Goal: Information Seeking & Learning: Check status

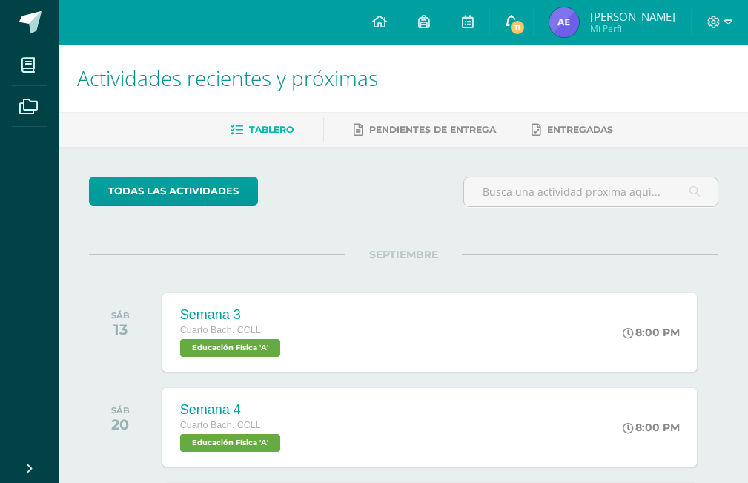
click at [526, 30] on span "11" at bounding box center [517, 27] width 16 height 16
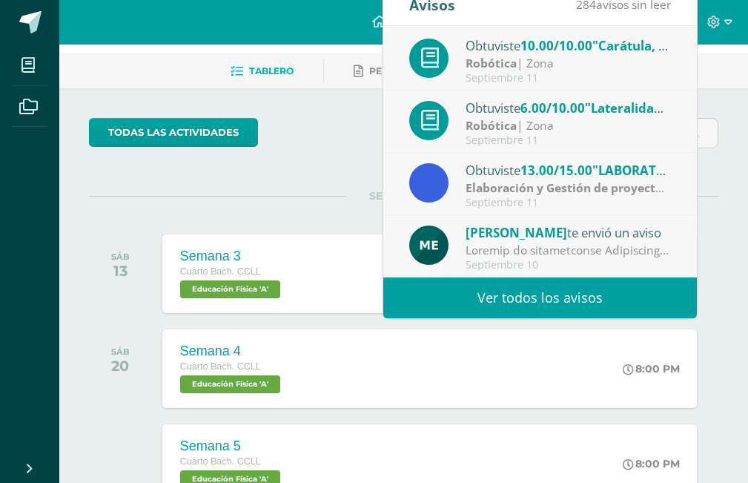
scroll to position [148, 0]
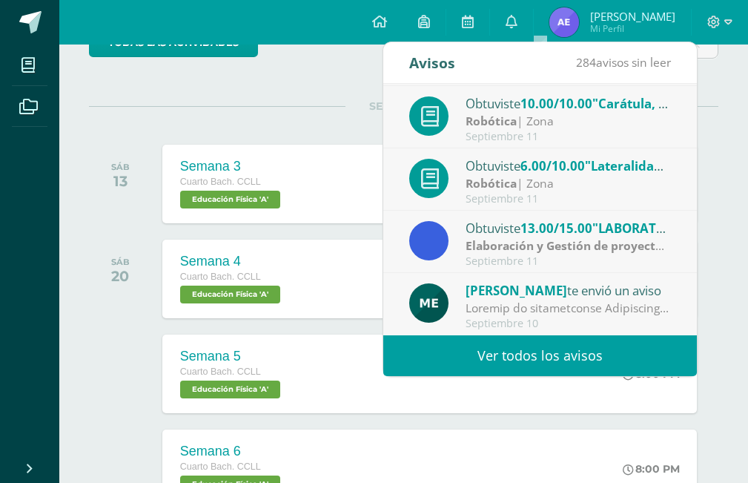
click at [579, 10] on img at bounding box center [564, 22] width 30 height 30
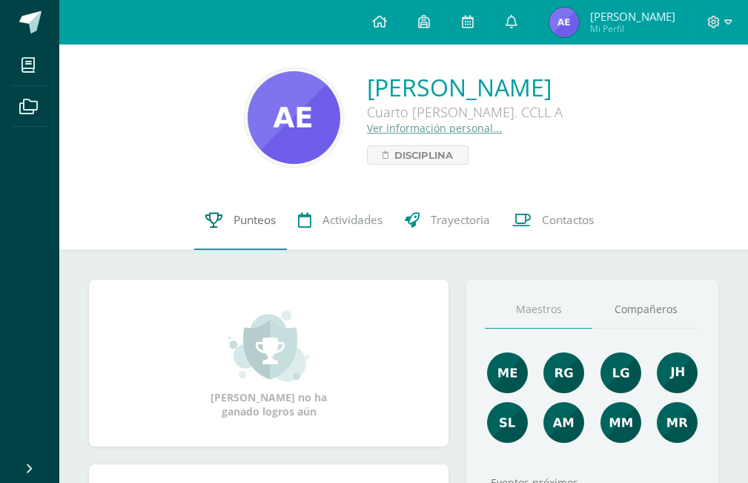
click at [250, 221] on span "Punteos" at bounding box center [255, 220] width 42 height 16
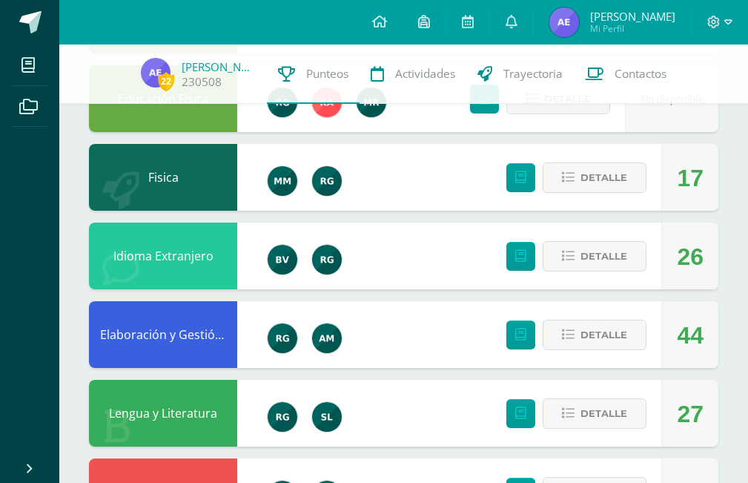
scroll to position [947, 0]
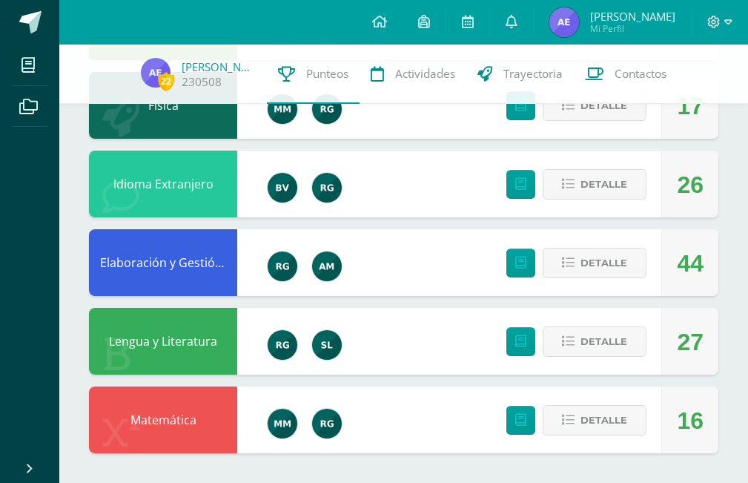
click at [590, 245] on div "Detalle" at bounding box center [572, 262] width 177 height 67
click at [576, 282] on div "Detalle" at bounding box center [572, 262] width 177 height 67
click at [576, 265] on button "Detalle" at bounding box center [595, 263] width 104 height 30
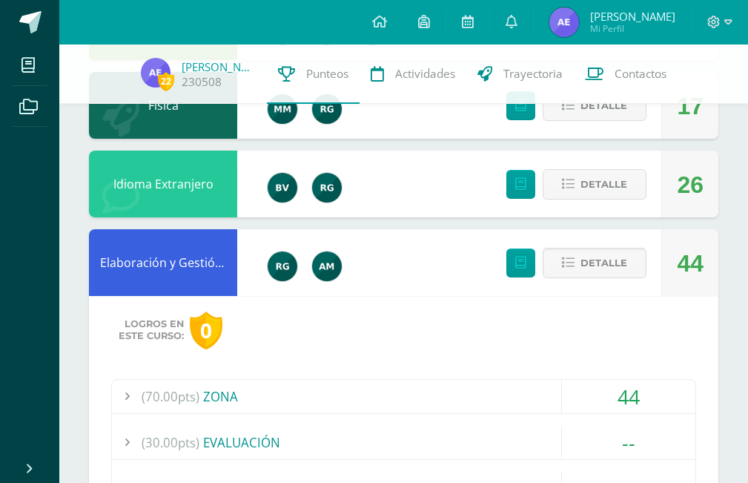
click at [308, 394] on div "(70.00pts) ZONA" at bounding box center [403, 396] width 583 height 33
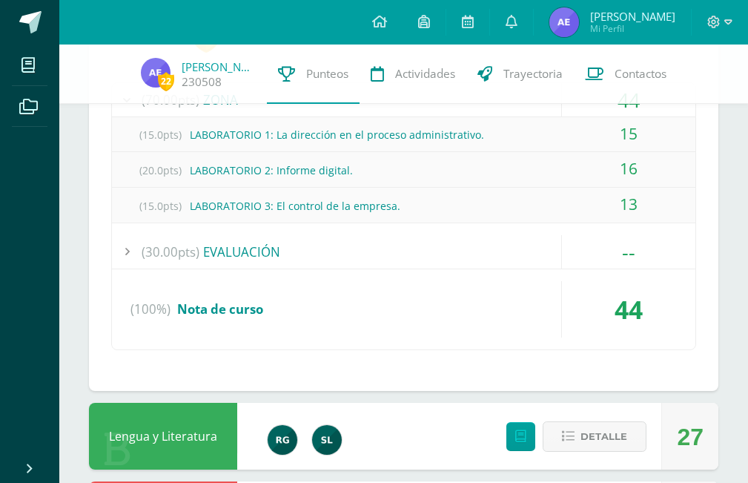
scroll to position [1095, 0]
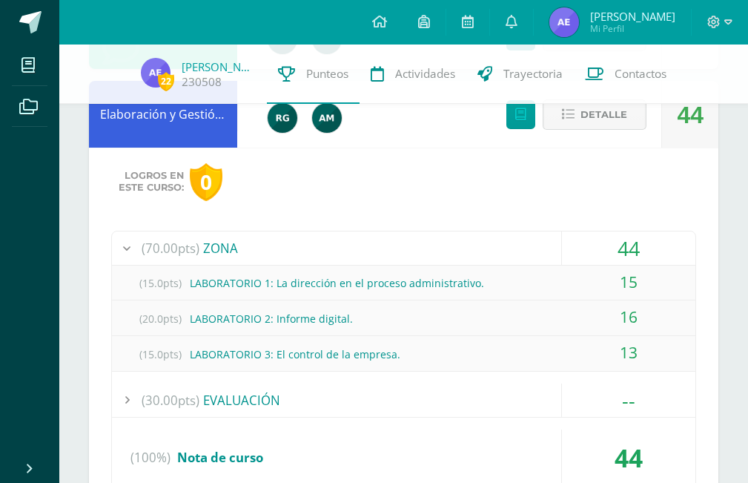
click at [598, 121] on span "Detalle" at bounding box center [603, 114] width 47 height 27
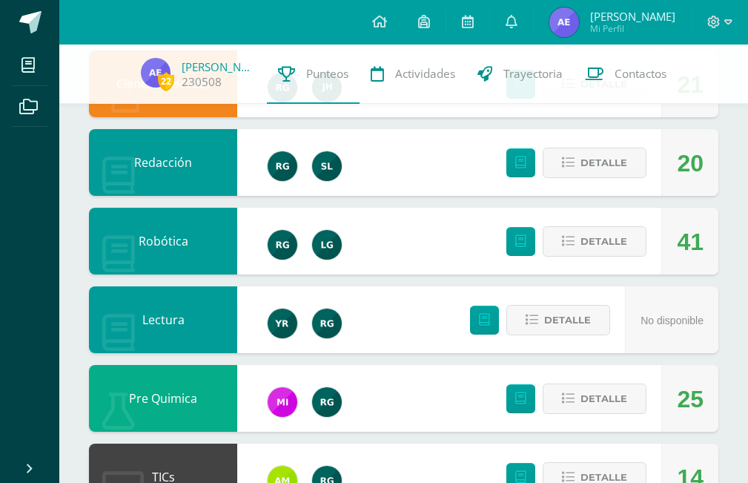
scroll to position [297, 0]
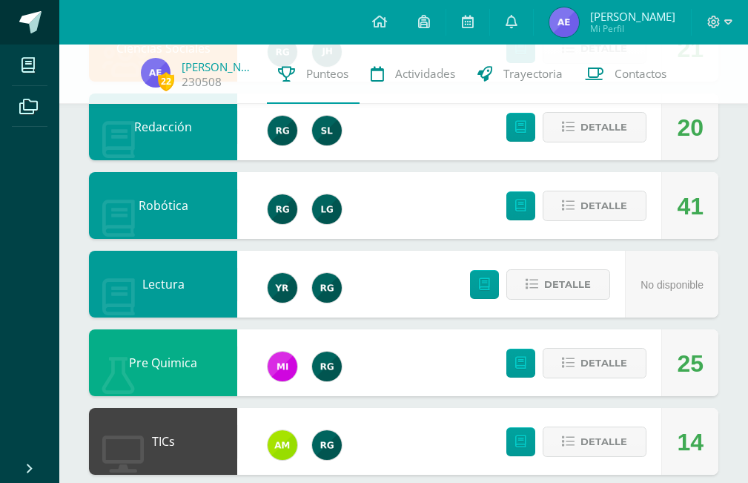
click at [40, 42] on link at bounding box center [29, 22] width 59 height 44
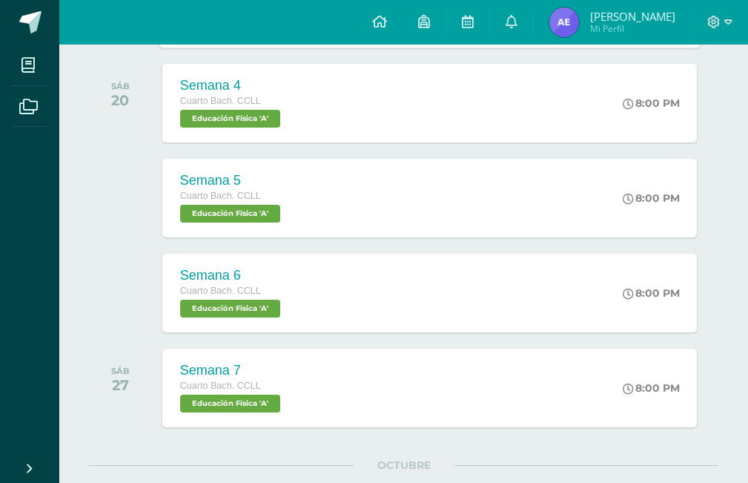
scroll to position [211, 0]
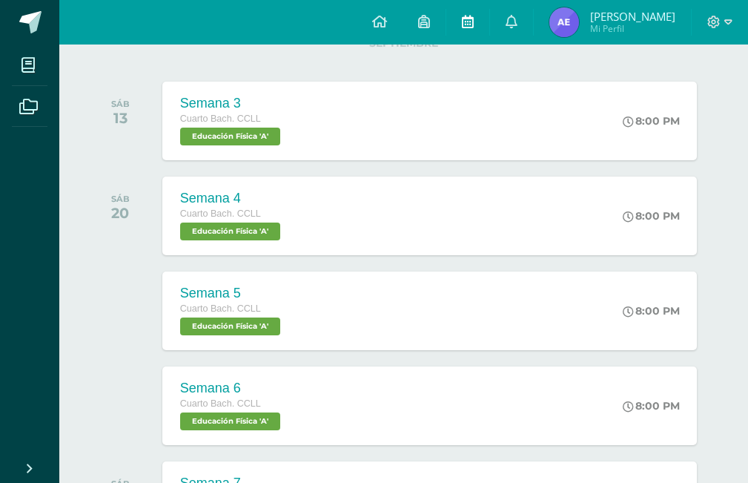
click at [489, 21] on link at bounding box center [467, 22] width 43 height 44
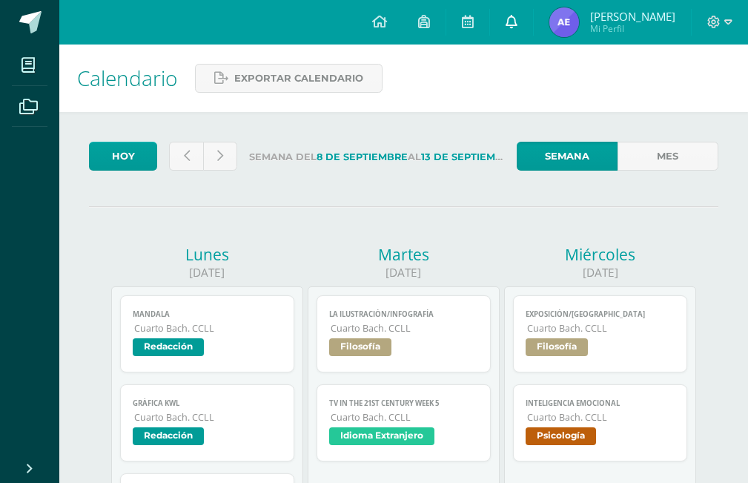
click at [533, 28] on link at bounding box center [511, 22] width 43 height 44
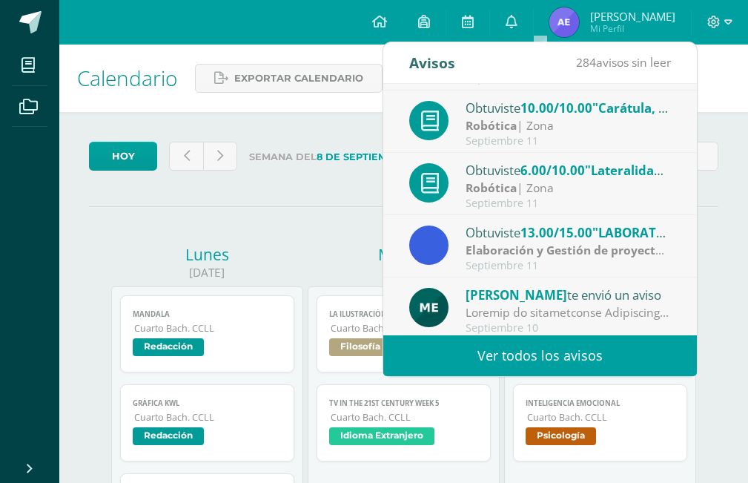
scroll to position [247, 0]
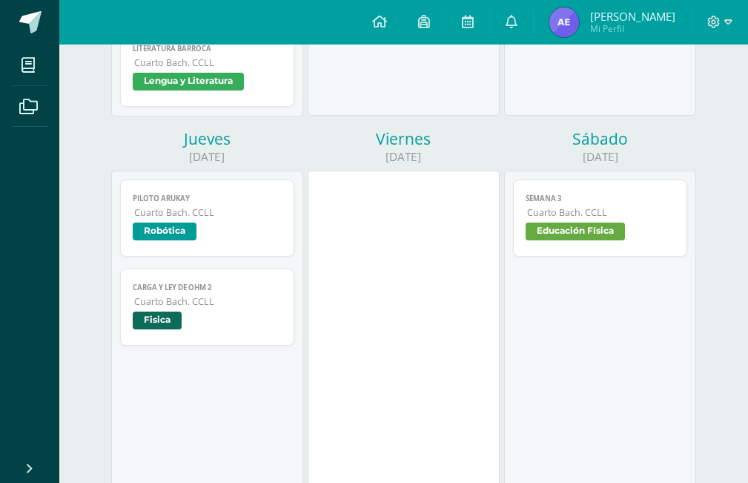
scroll to position [1186, 0]
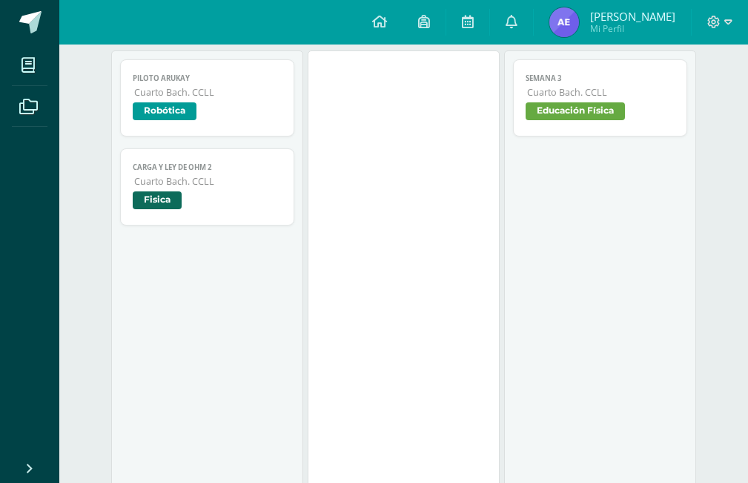
click at [209, 177] on span "Cuarto Bach. CCLL" at bounding box center [207, 181] width 147 height 13
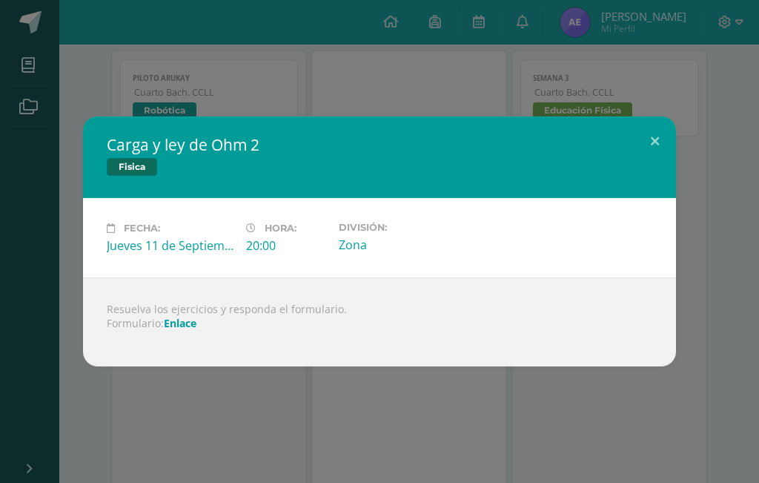
click at [186, 325] on link "Enlace" at bounding box center [180, 323] width 33 height 14
click at [676, 124] on div "Carga y [PERSON_NAME] 2 Fisica Fecha: [DATE] Hora: 20:00 División: Zona Resuelv…" at bounding box center [379, 241] width 747 height 250
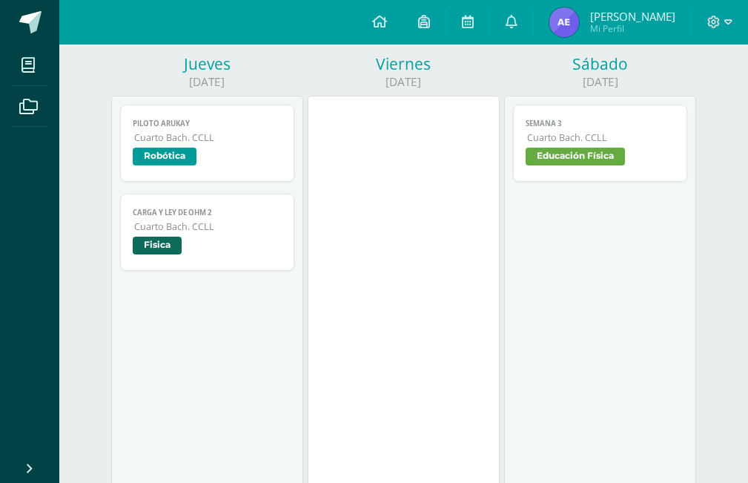
scroll to position [1142, 0]
